Goal: Task Accomplishment & Management: Manage account settings

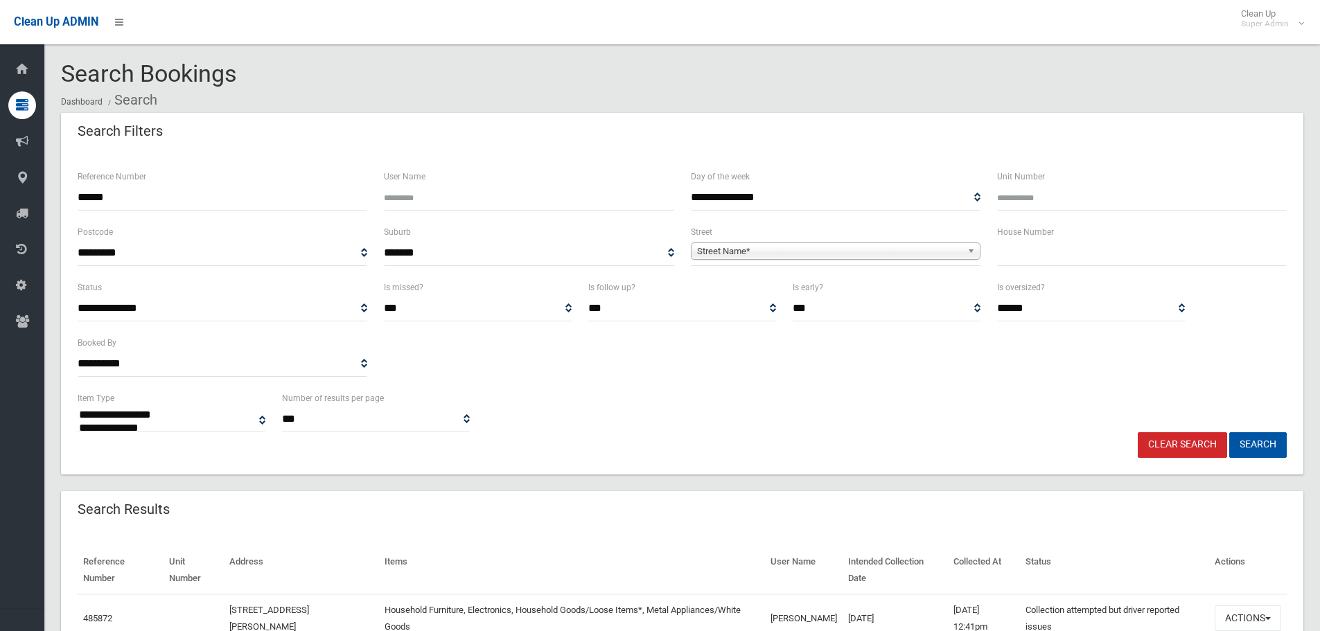
select select
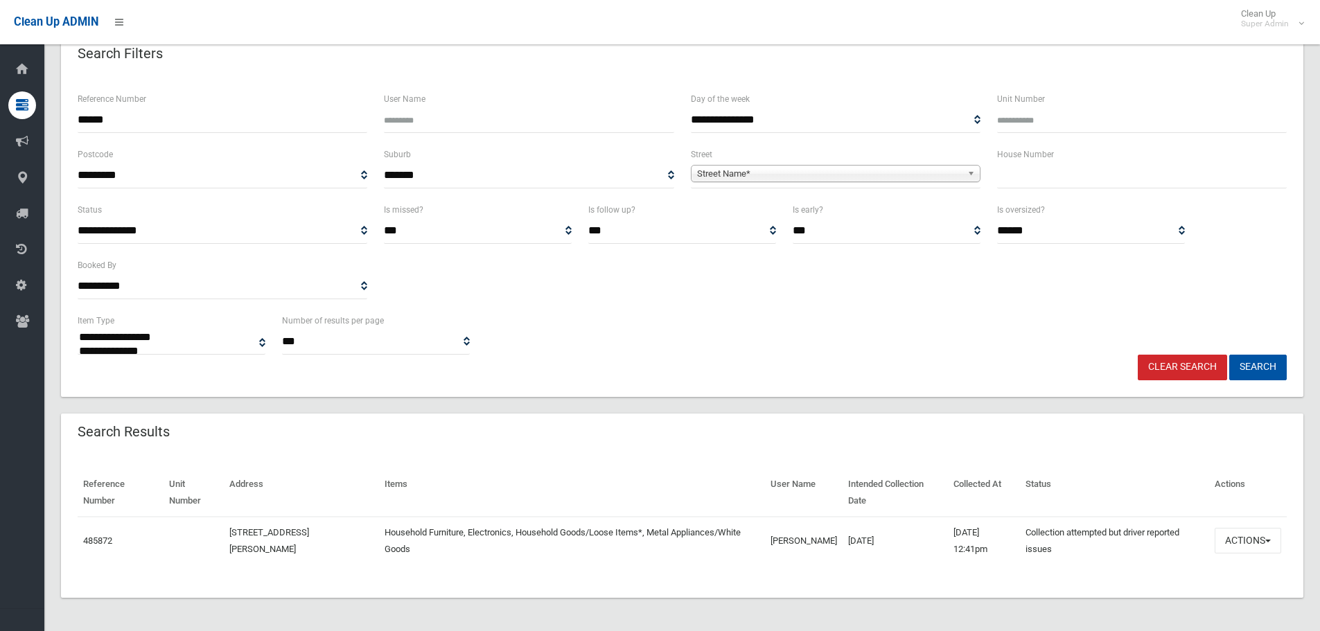
drag, startPoint x: 214, startPoint y: 122, endPoint x: 0, endPoint y: 1, distance: 246.1
click at [0, 18] on body "Clean Up ADMIN Clean Up Super Admin Logout Search Bookings Dashboard Search" at bounding box center [660, 237] width 1320 height 631
click at [1182, 166] on input "text" at bounding box center [1142, 176] width 290 height 26
type input "**"
click at [913, 177] on span "Street Name*" at bounding box center [829, 174] width 265 height 17
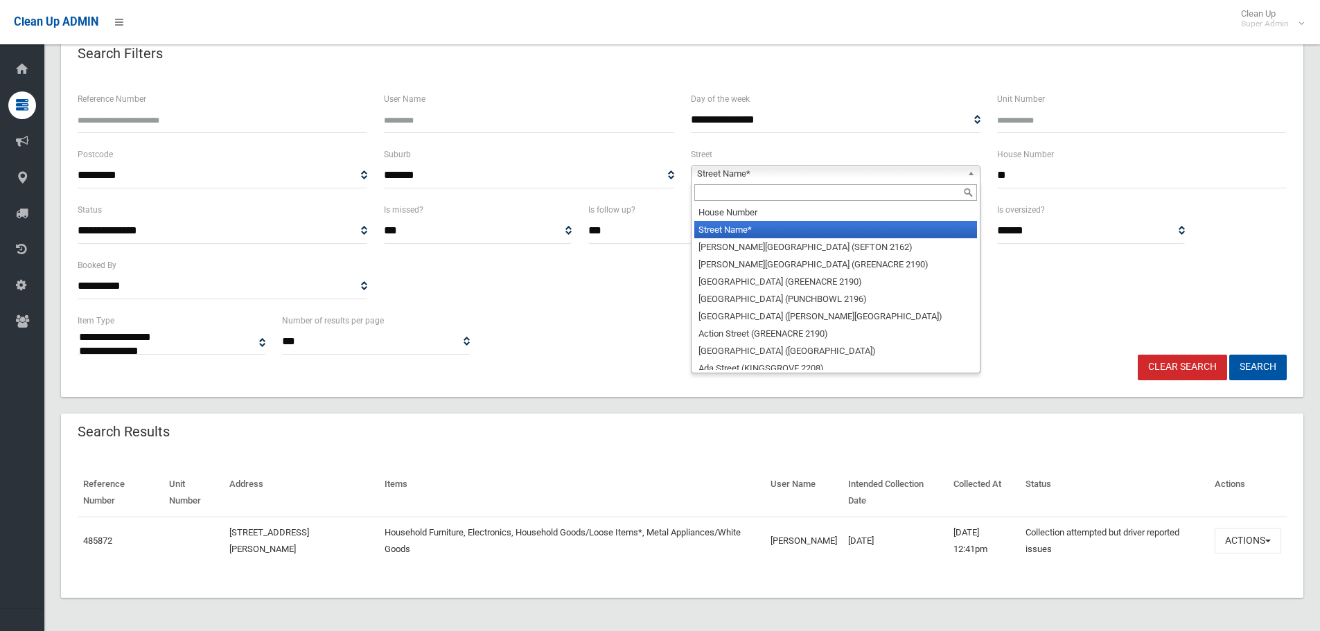
click at [900, 196] on input "text" at bounding box center [835, 192] width 283 height 17
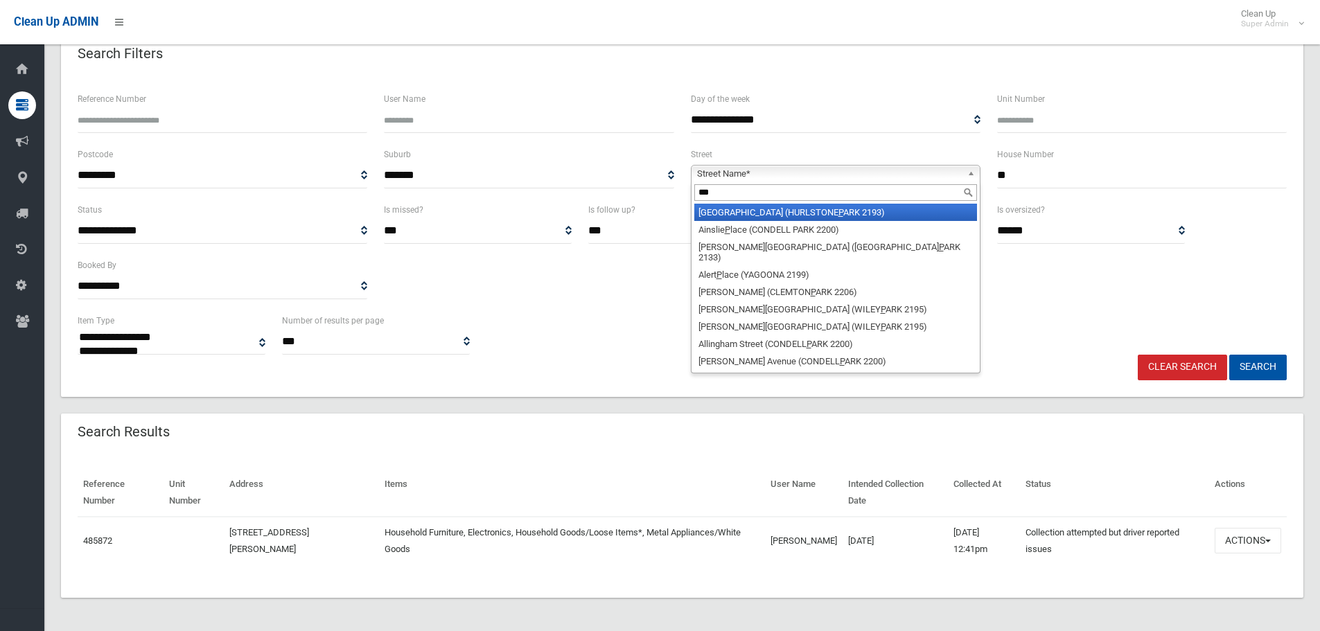
type input "****"
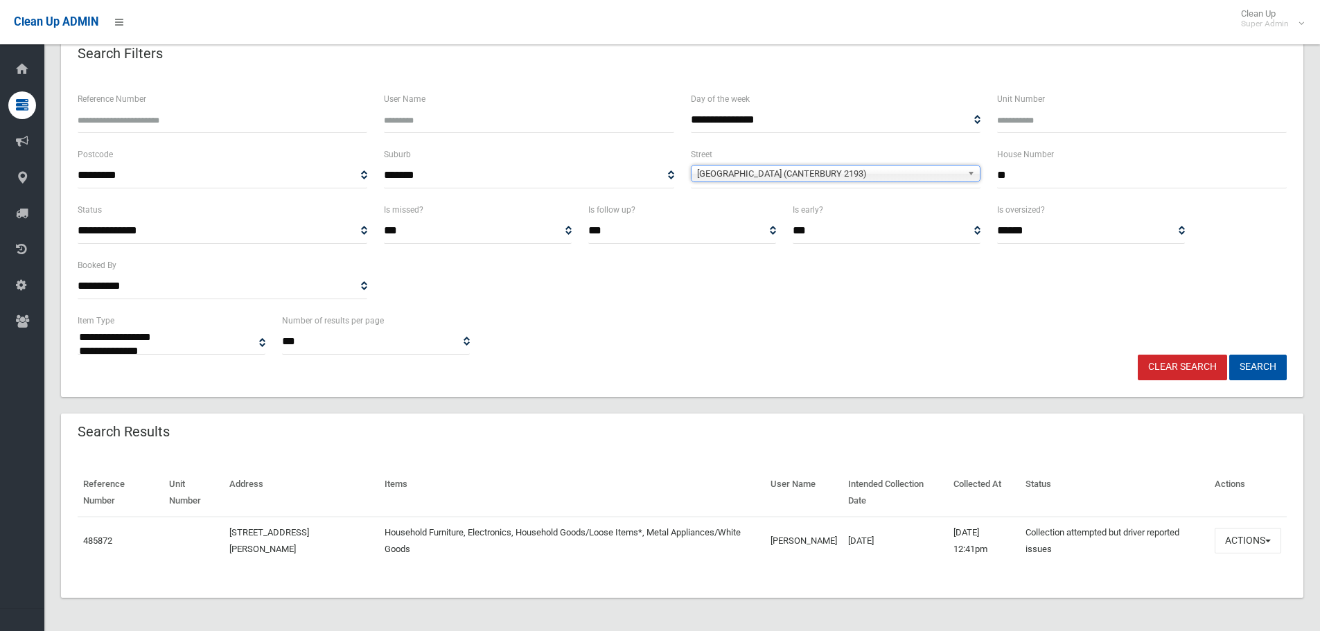
click at [1230, 355] on button "Search" at bounding box center [1259, 368] width 58 height 26
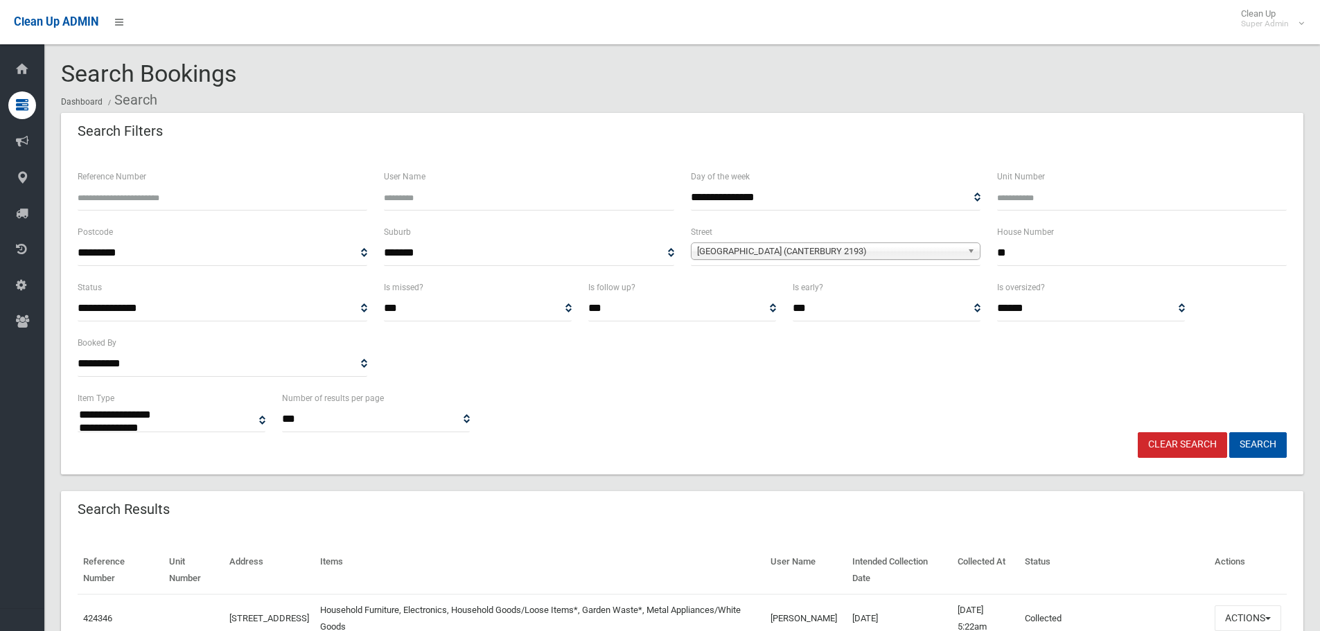
select select
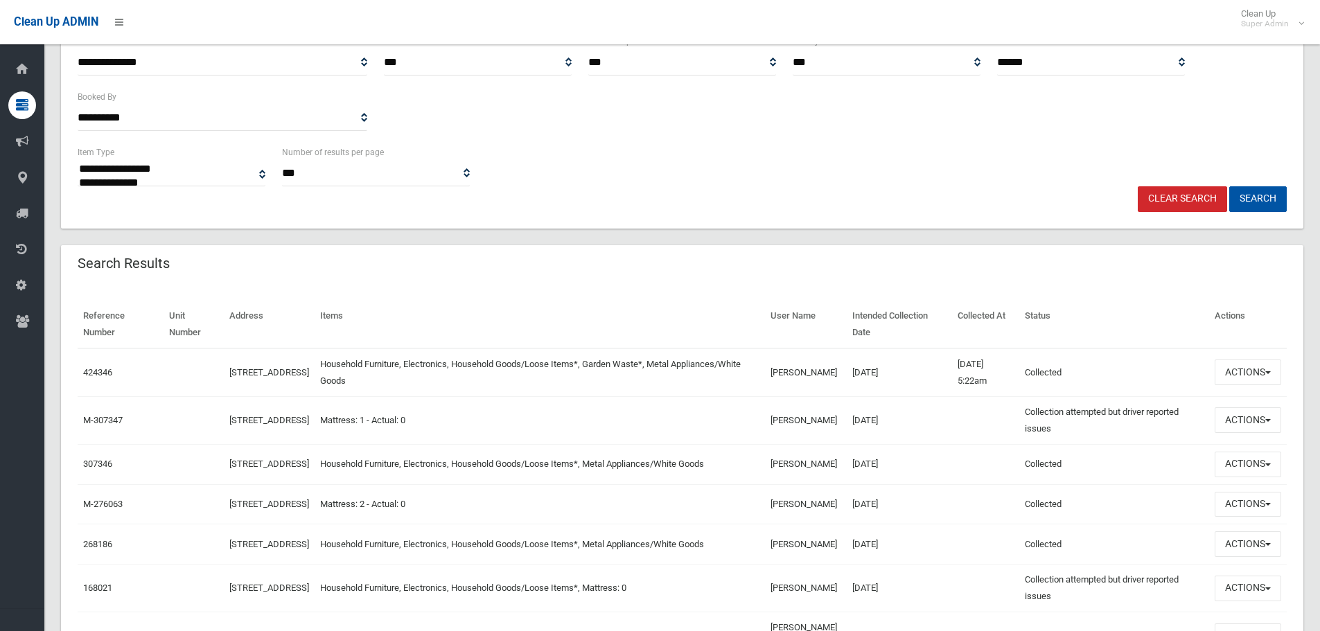
scroll to position [277, 0]
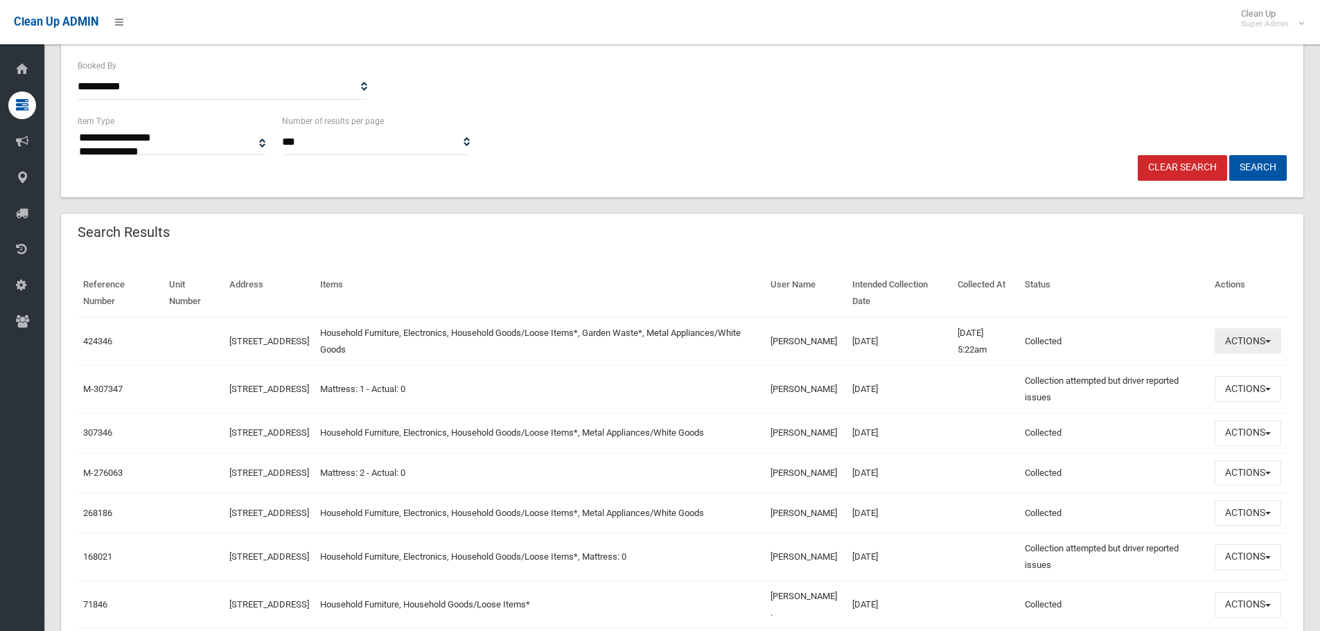
click at [1266, 340] on button "Actions" at bounding box center [1248, 342] width 67 height 26
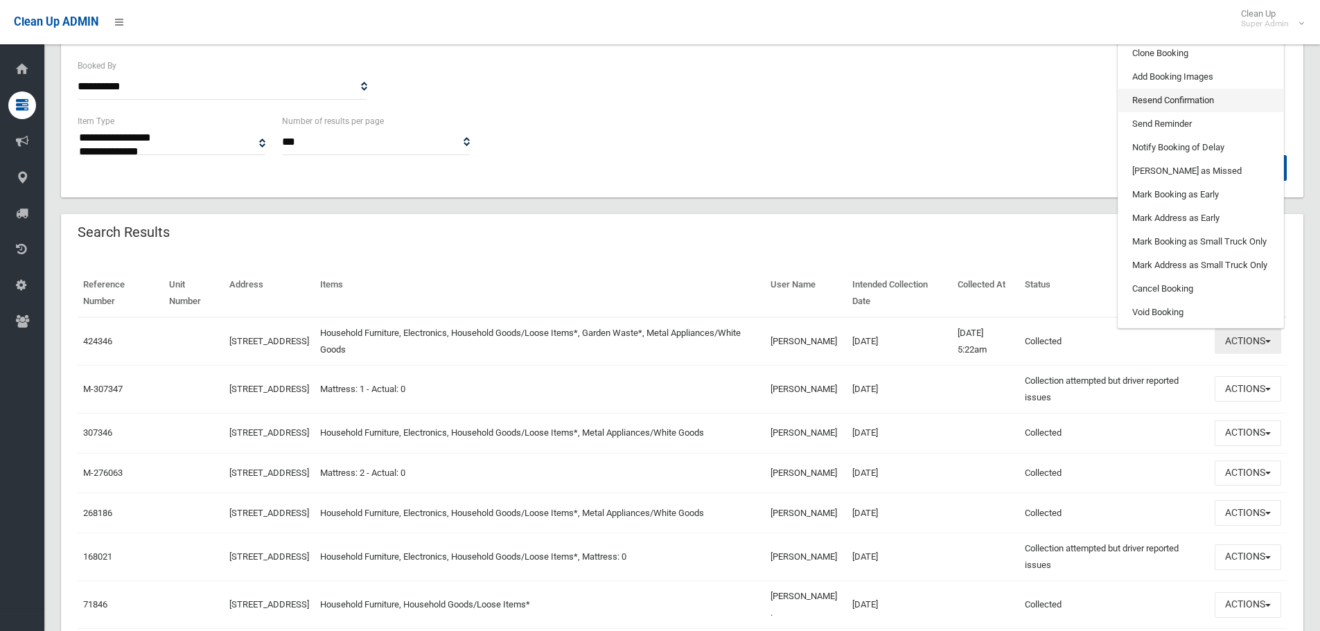
scroll to position [139, 0]
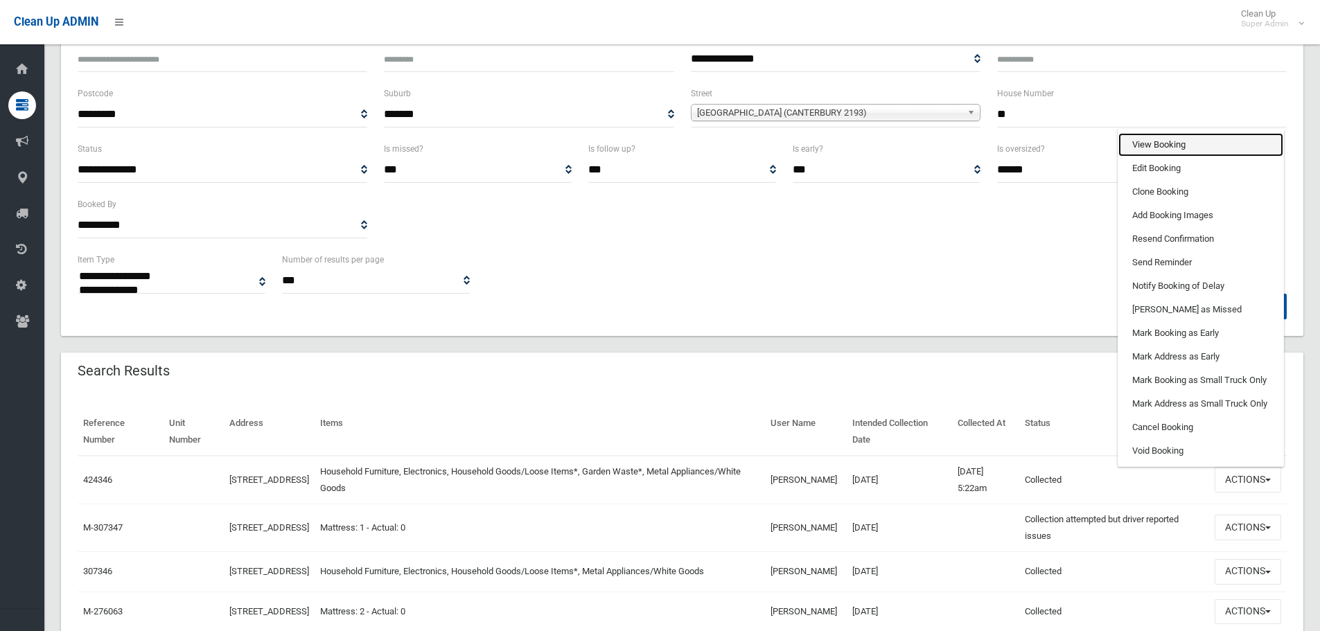
click at [1159, 143] on link "View Booking" at bounding box center [1201, 145] width 165 height 24
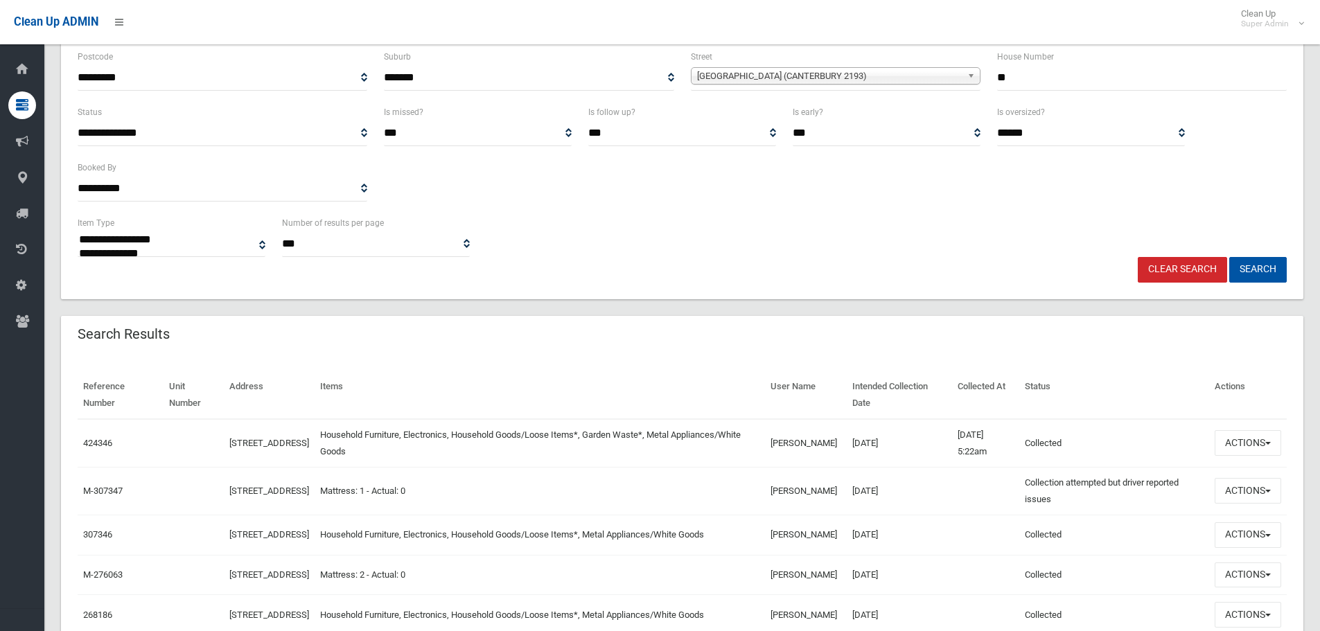
scroll to position [208, 0]
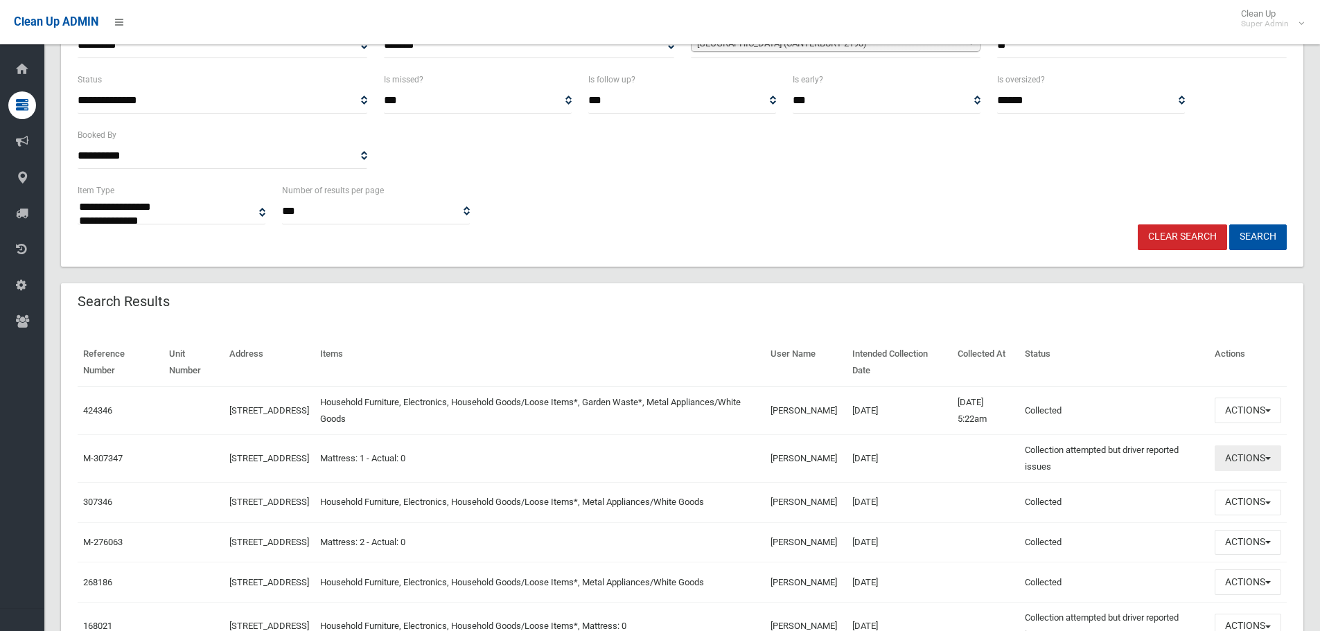
click at [1272, 460] on button "Actions" at bounding box center [1248, 459] width 67 height 26
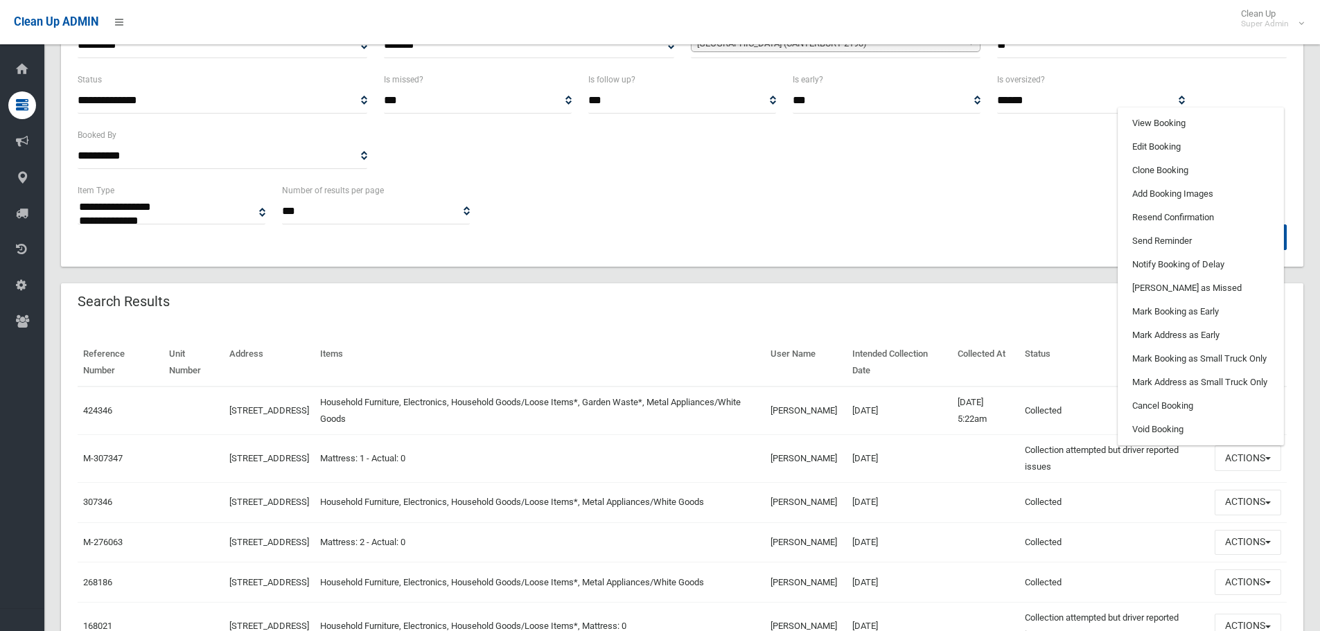
click at [924, 454] on td "09/06/2023" at bounding box center [899, 459] width 105 height 48
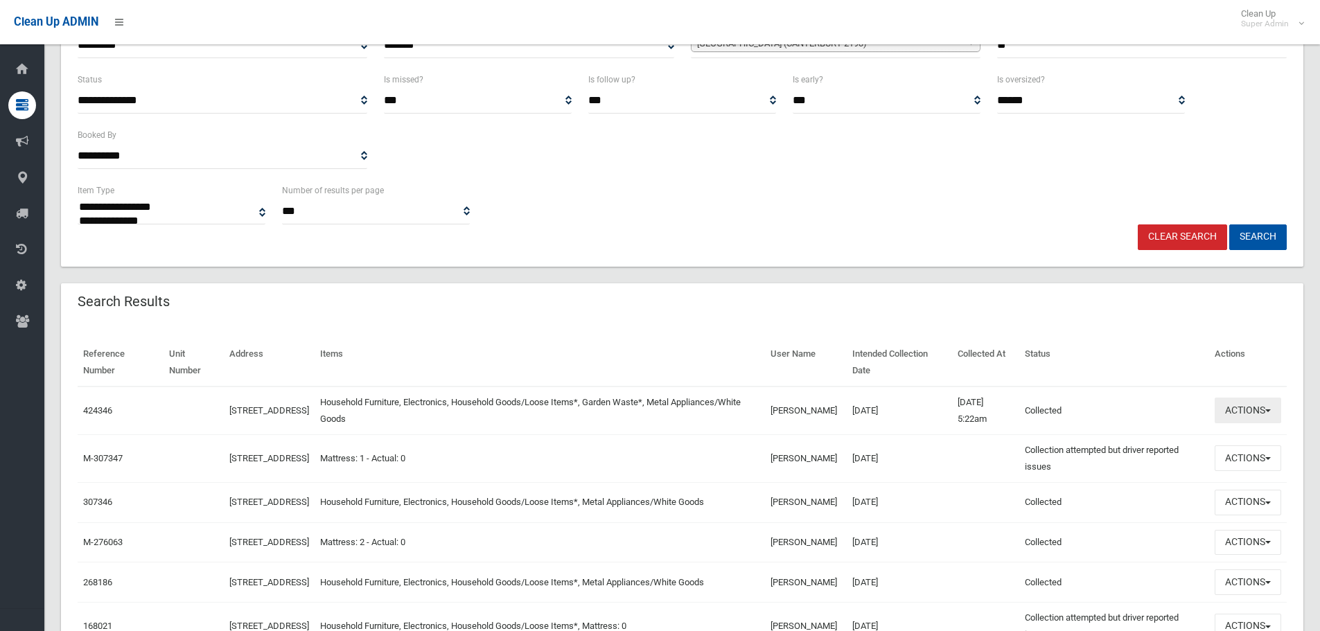
click at [1252, 399] on button "Actions" at bounding box center [1248, 411] width 67 height 26
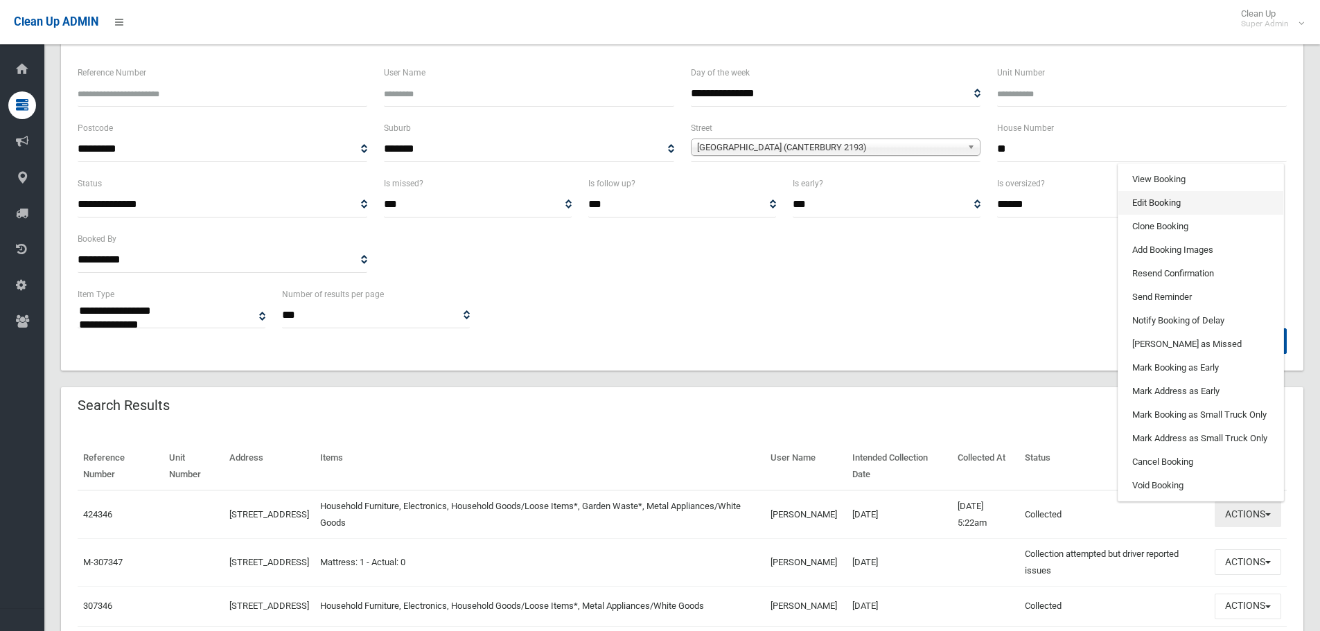
scroll to position [69, 0]
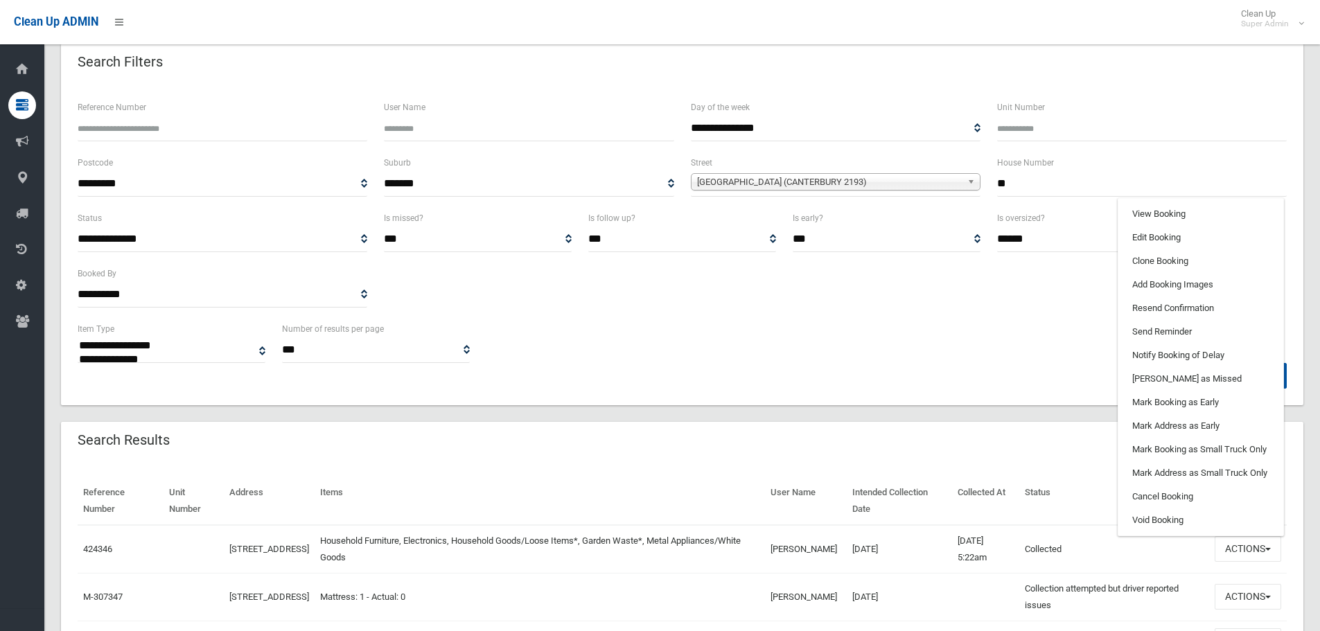
click at [927, 297] on div "**********" at bounding box center [682, 265] width 1226 height 111
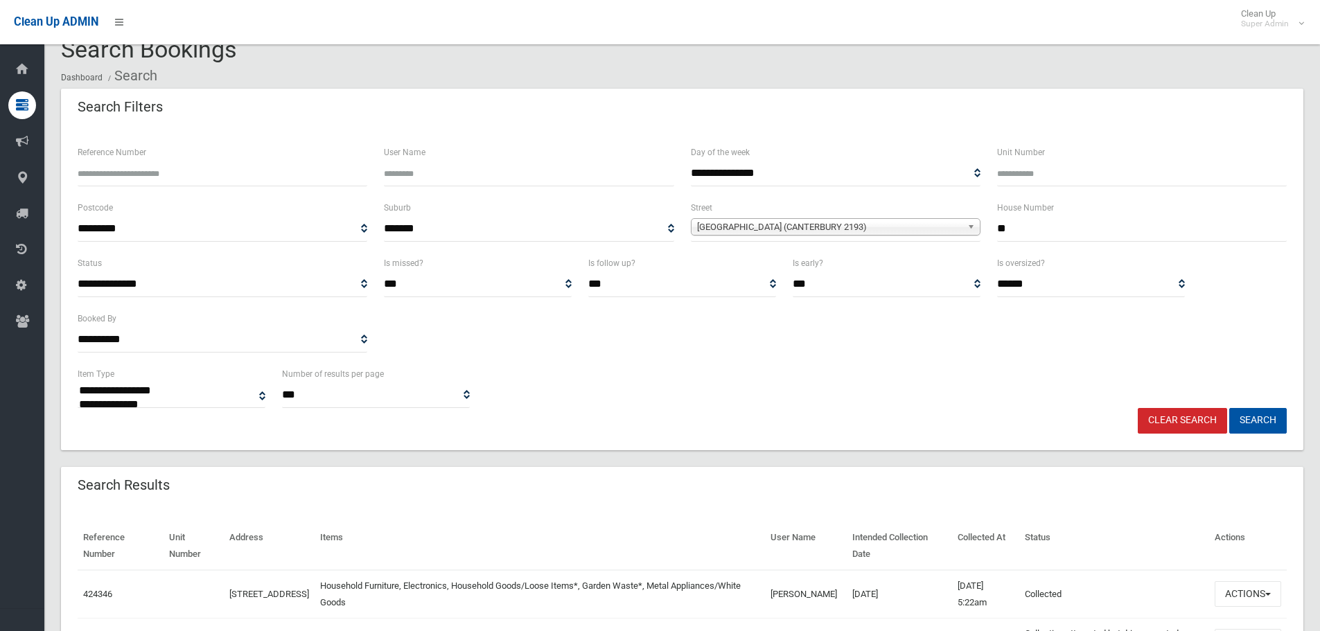
scroll to position [0, 0]
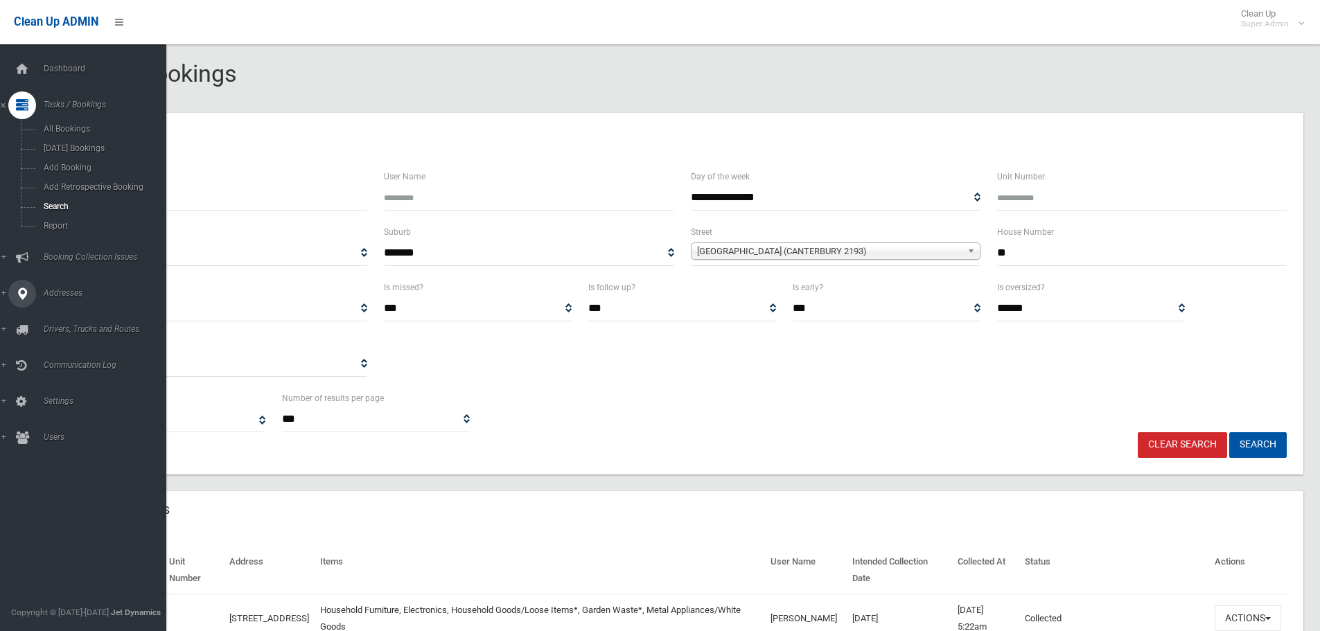
click at [17, 290] on icon at bounding box center [22, 294] width 12 height 28
click at [72, 193] on link "All Addresses" at bounding box center [88, 200] width 177 height 19
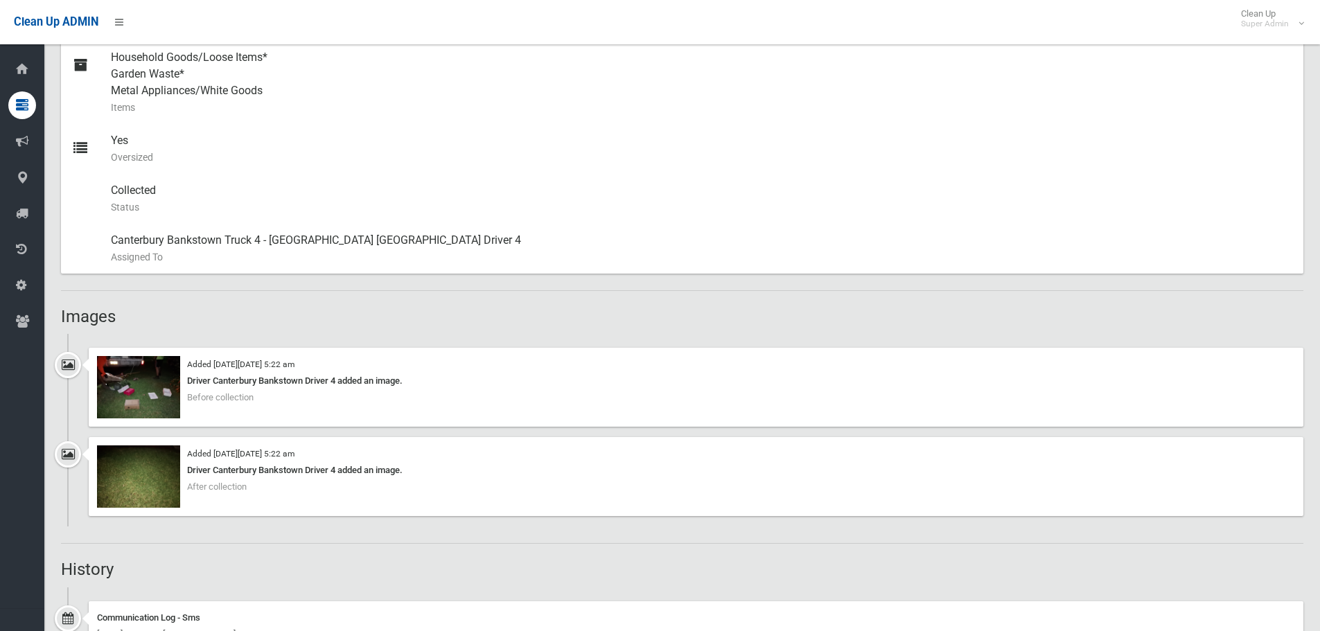
scroll to position [832, 0]
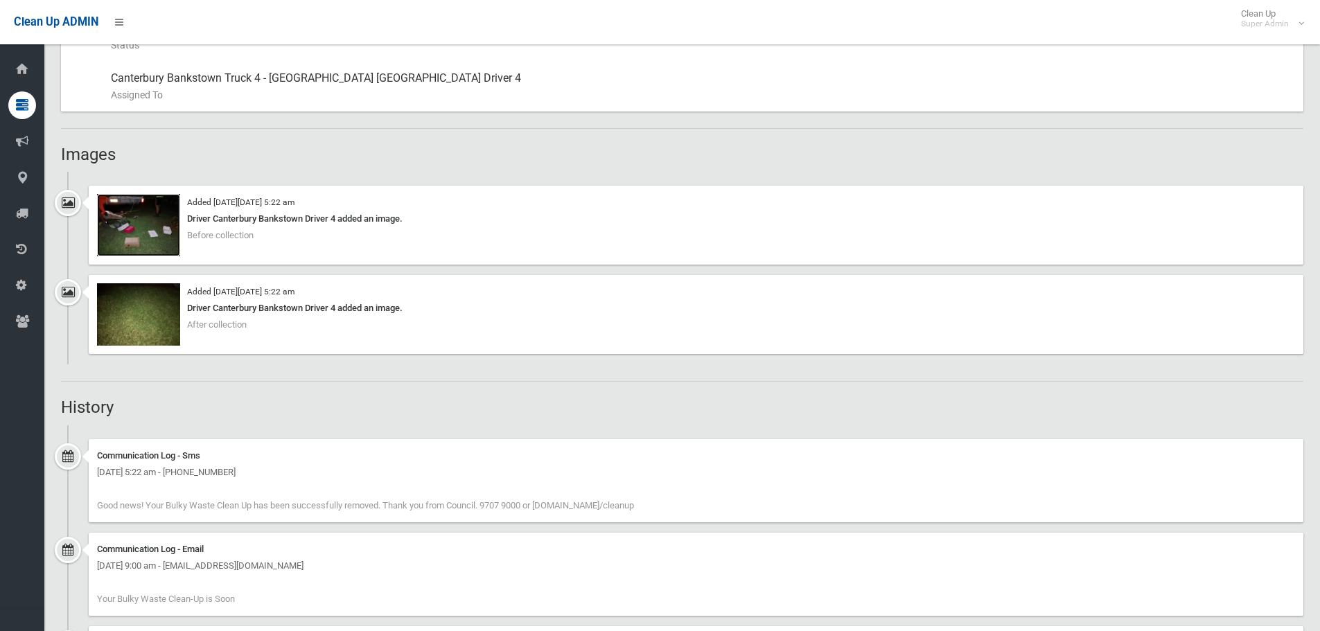
click at [132, 218] on img at bounding box center [138, 225] width 83 height 62
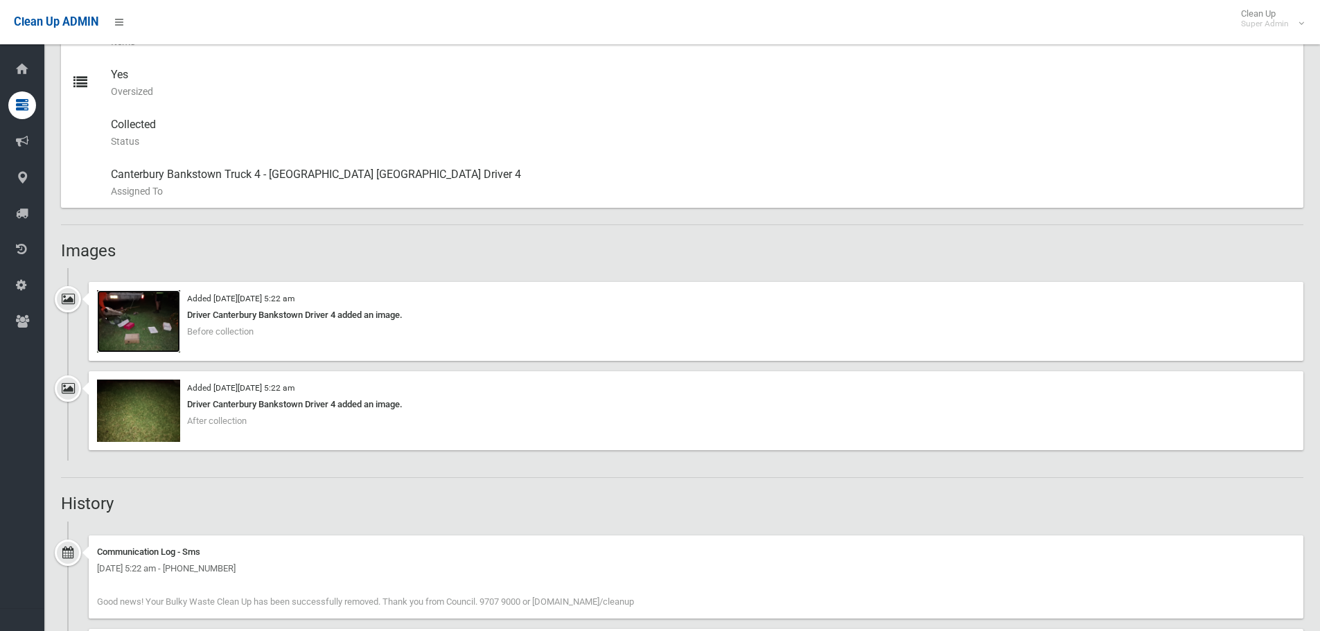
scroll to position [741, 0]
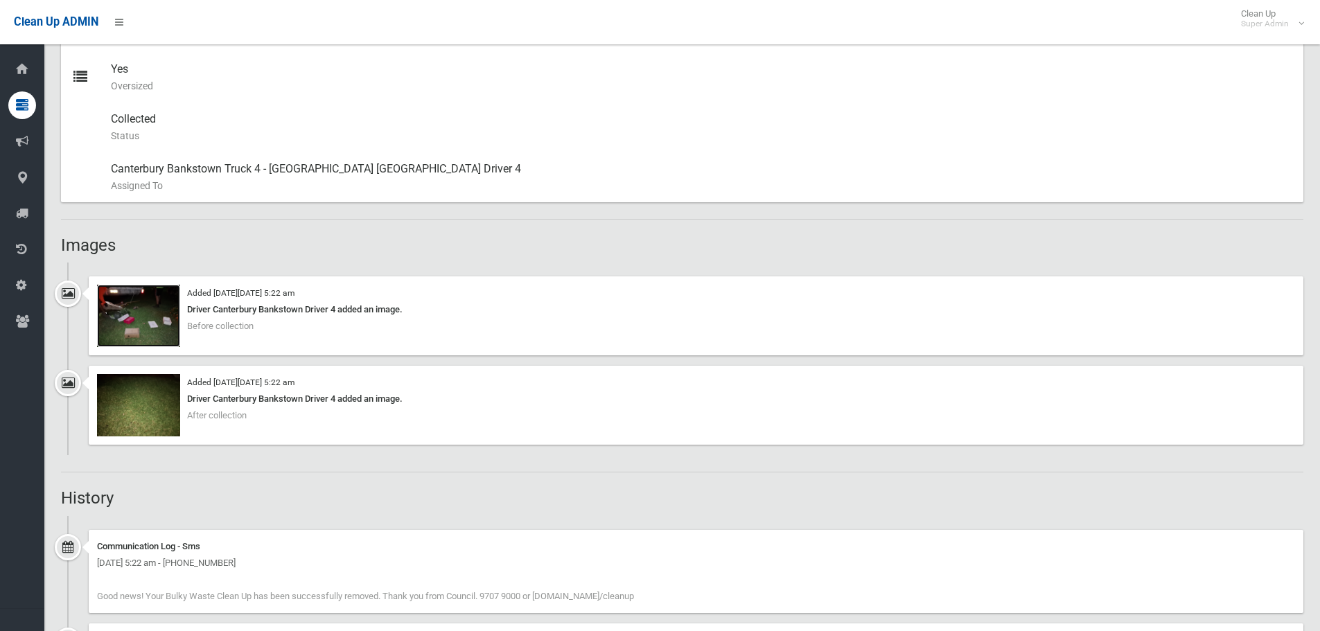
click at [118, 304] on img at bounding box center [138, 316] width 83 height 62
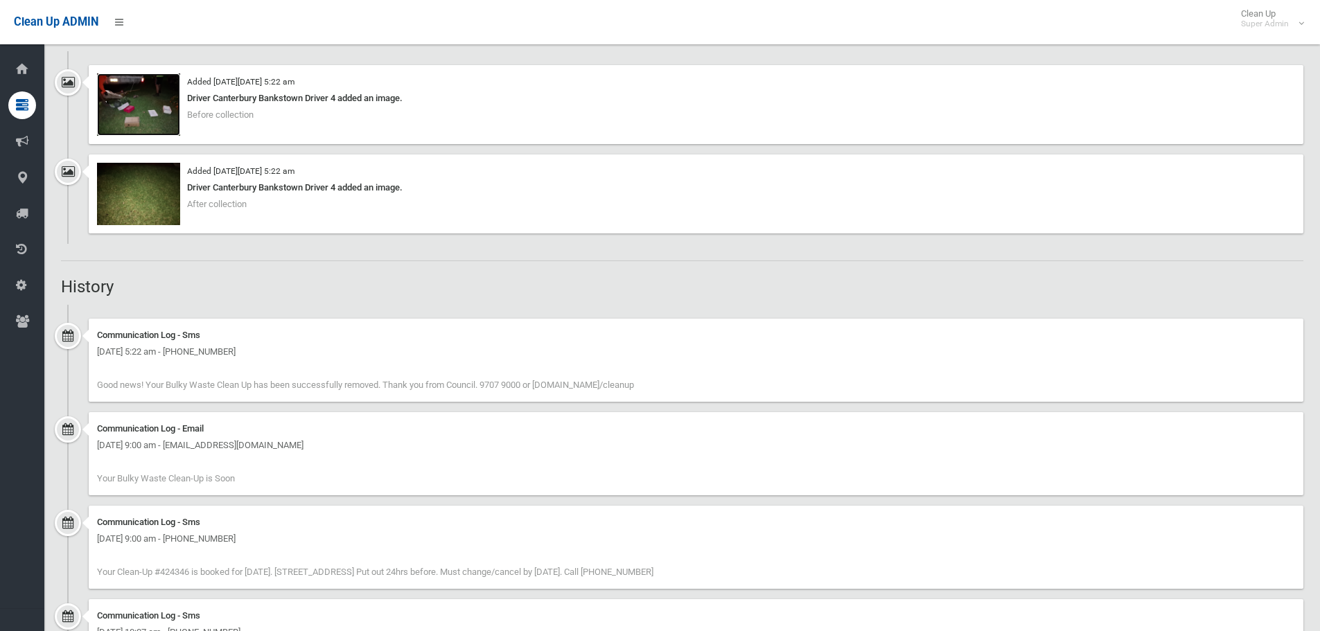
scroll to position [1226, 0]
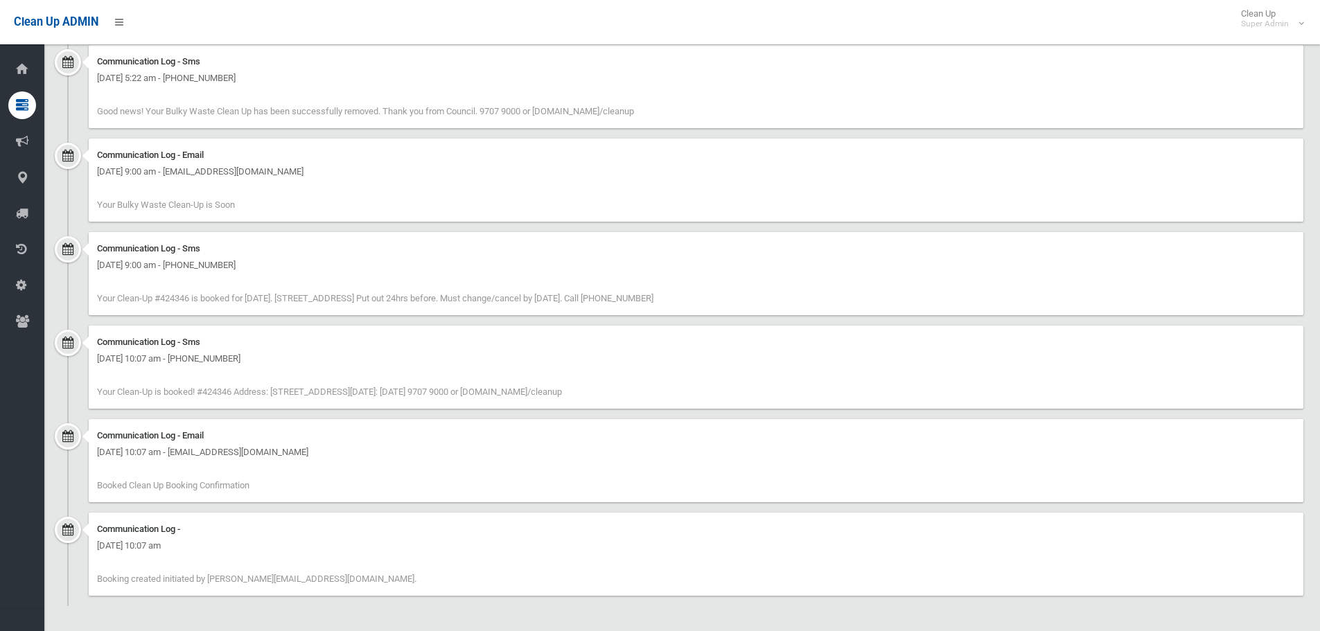
drag, startPoint x: 119, startPoint y: 451, endPoint x: 236, endPoint y: 451, distance: 117.1
click at [231, 451] on div "Friday 22nd November 2024 - 10:07 am - stephhill53@gmail.com" at bounding box center [696, 452] width 1198 height 17
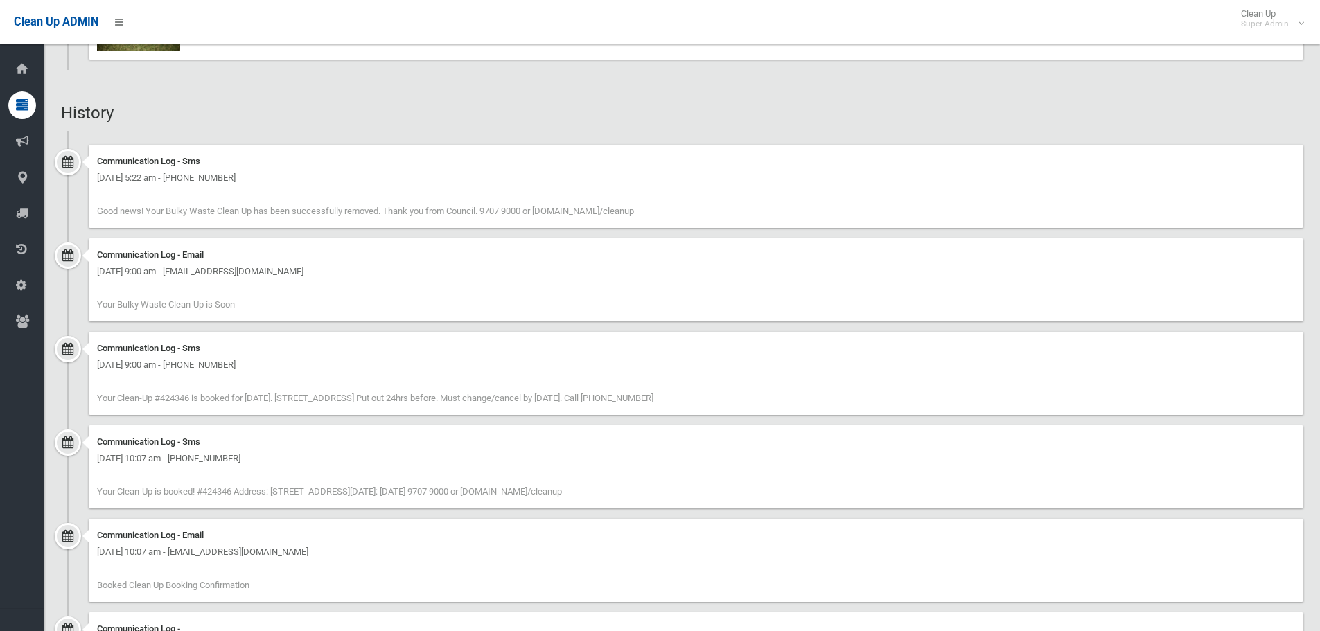
scroll to position [880, 0]
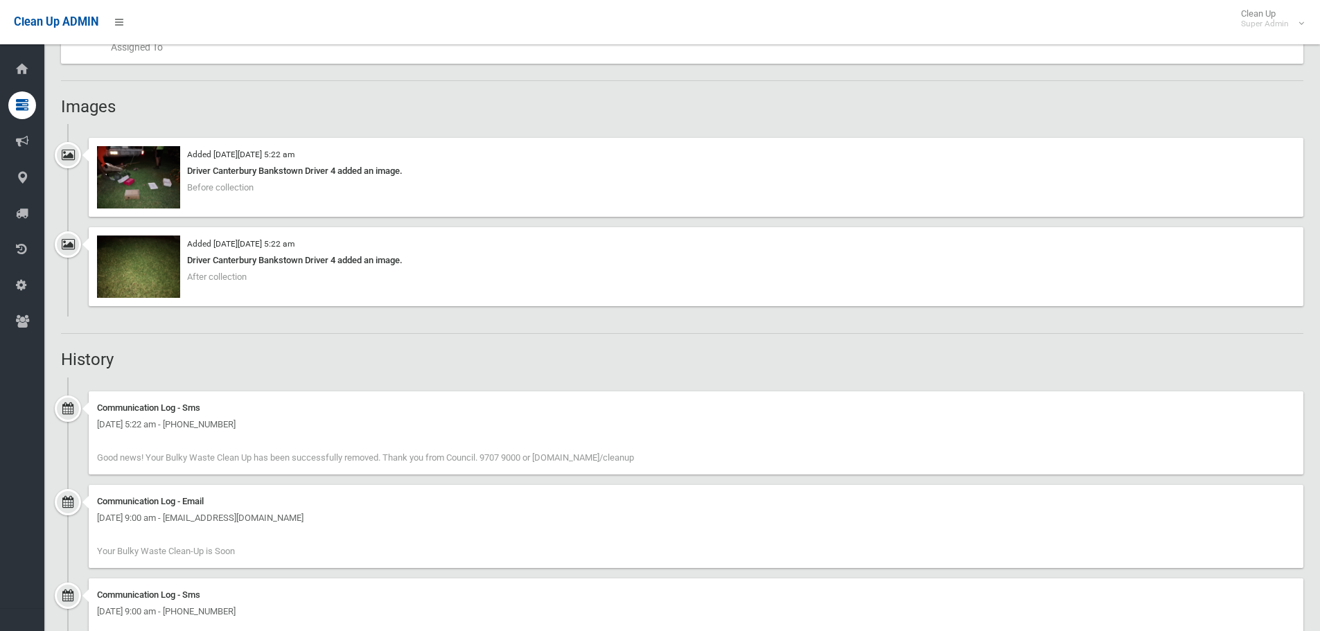
drag, startPoint x: 115, startPoint y: 432, endPoint x: 166, endPoint y: 421, distance: 52.3
click at [161, 421] on div "Friday 17th January 2025 - 5:22 am - +61425329444" at bounding box center [696, 425] width 1198 height 17
click at [197, 423] on div "Friday 17th January 2025 - 5:22 am - +61425329444" at bounding box center [696, 425] width 1198 height 17
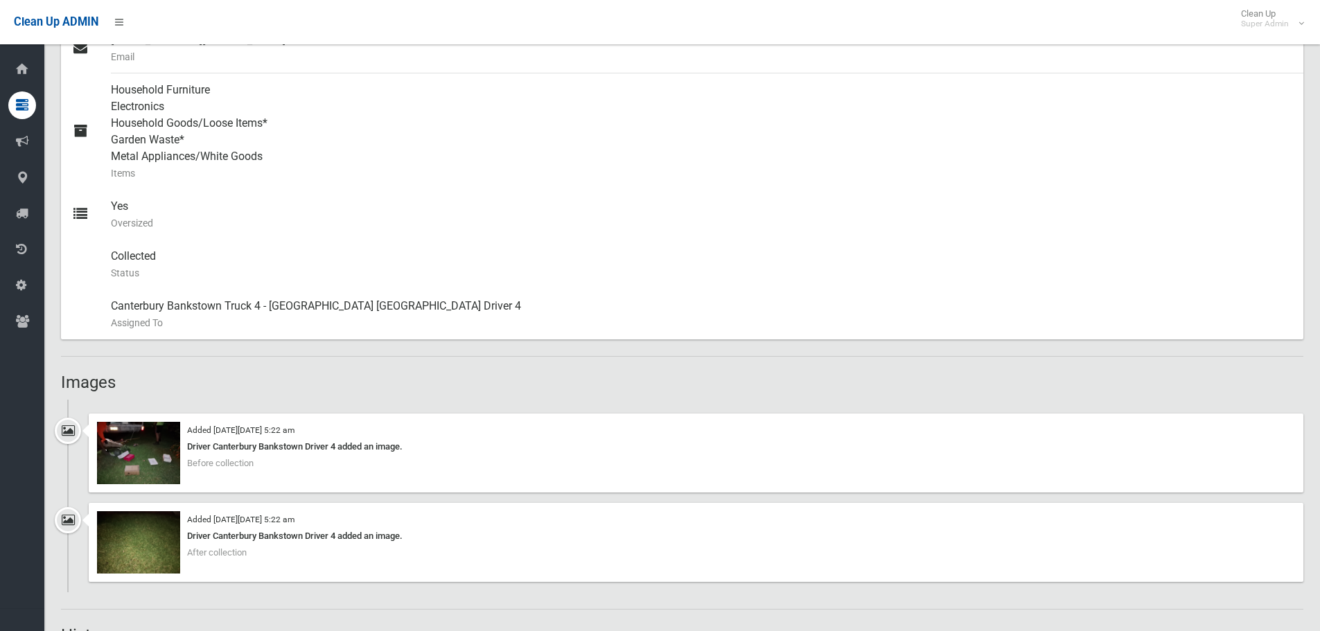
scroll to position [672, 0]
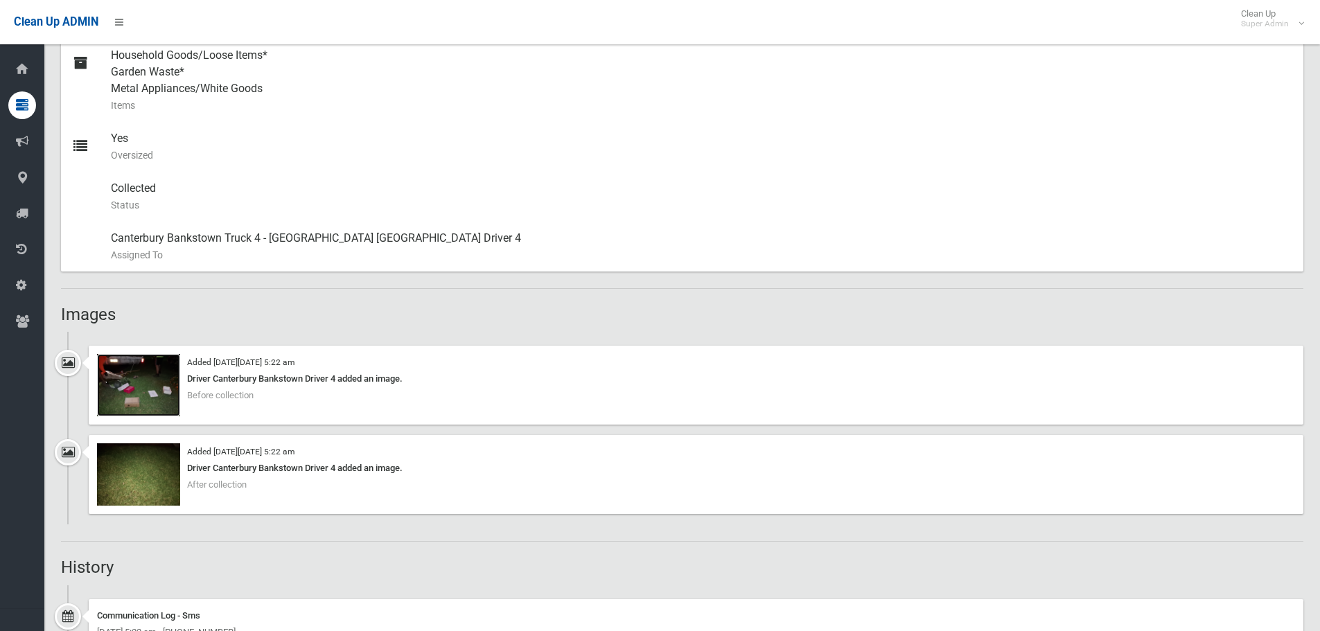
click at [166, 386] on img at bounding box center [138, 385] width 83 height 62
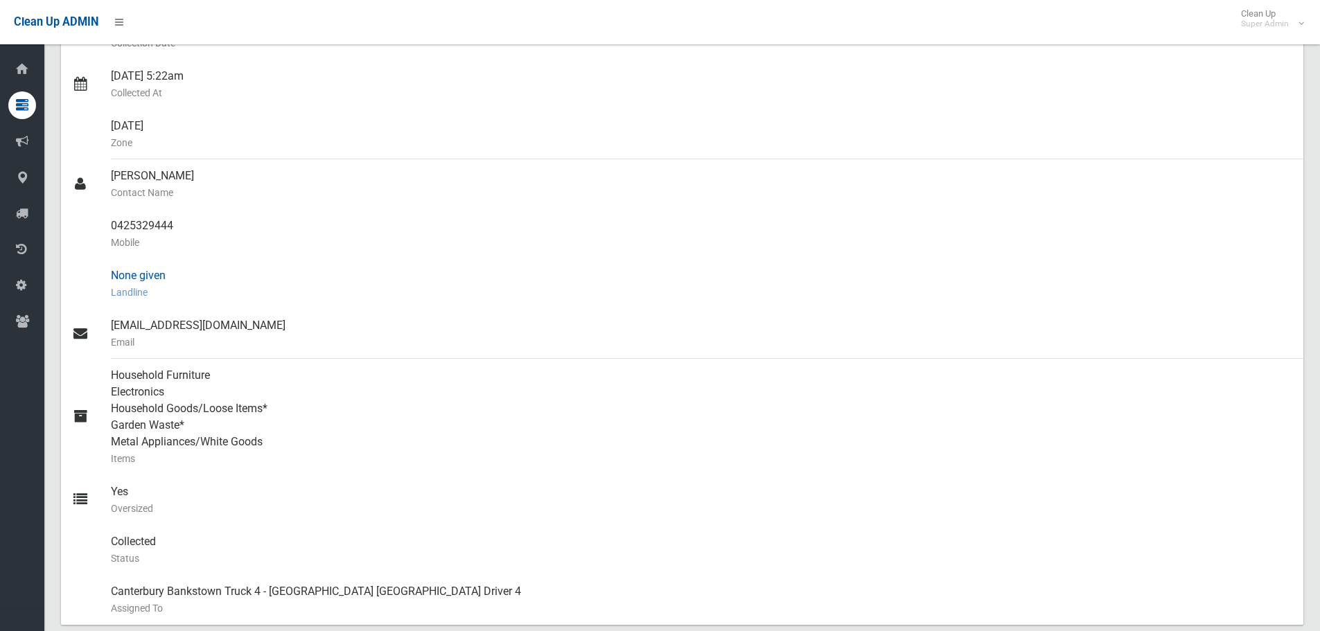
scroll to position [256, 0]
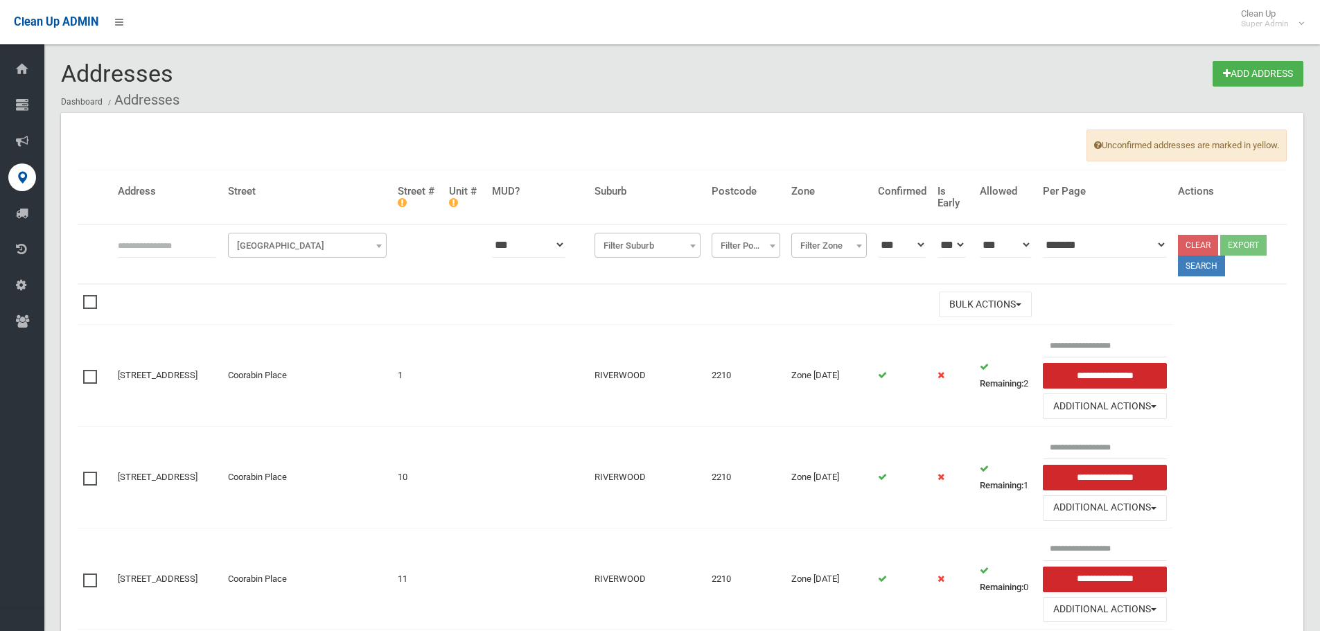
click at [201, 245] on input "text" at bounding box center [167, 245] width 99 height 26
type input "*******"
click button at bounding box center [0, 0] width 0 height 0
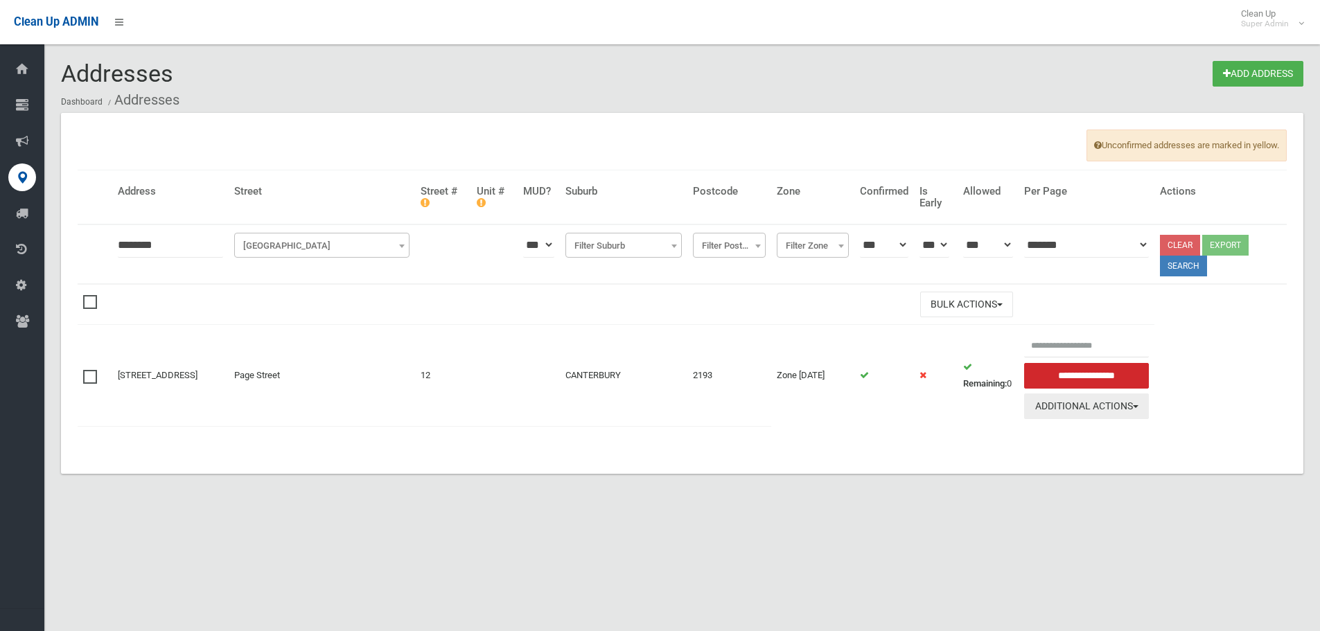
click at [1141, 411] on button "Additional Actions" at bounding box center [1086, 407] width 125 height 26
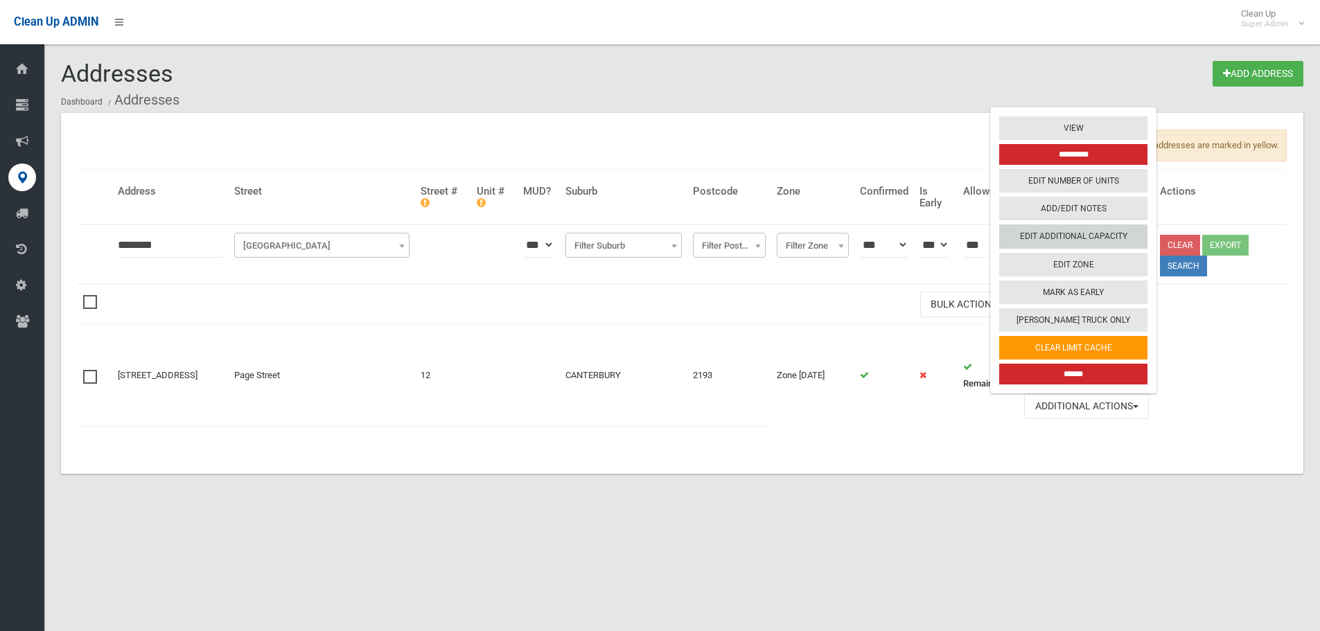
click at [1126, 236] on link "Edit Additional Capacity" at bounding box center [1073, 237] width 148 height 24
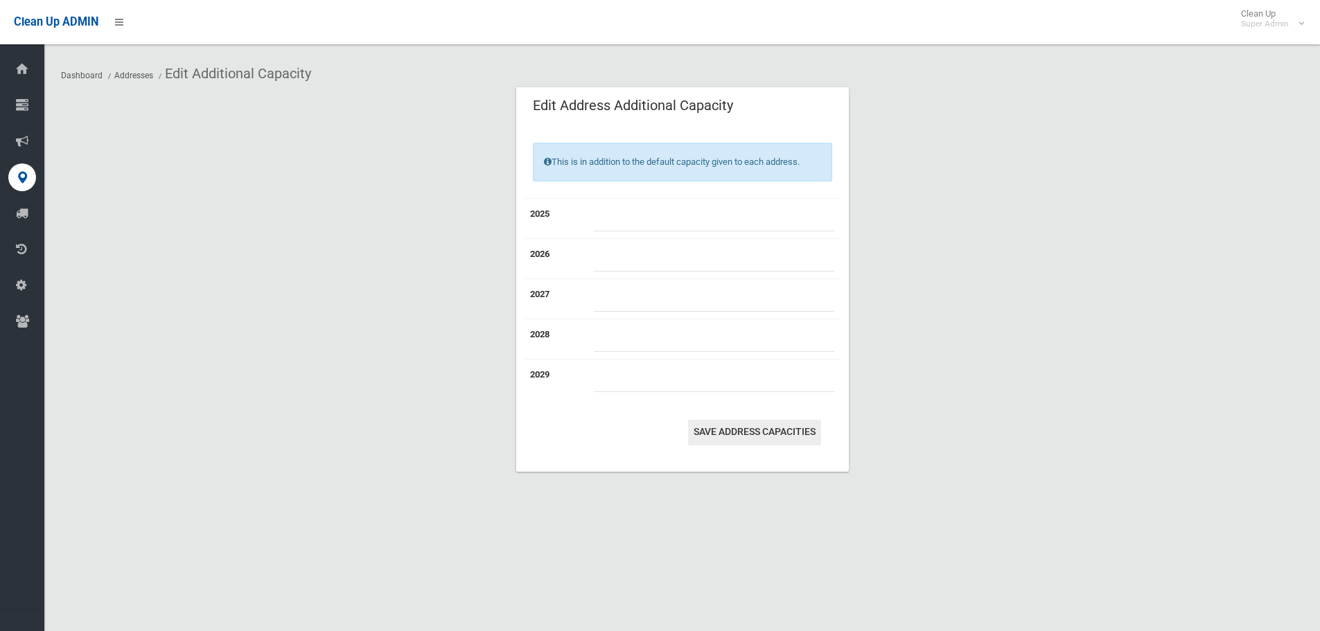
type input "*"
click at [791, 434] on button "Save Address capacities" at bounding box center [754, 433] width 133 height 26
